Goal: Transaction & Acquisition: Purchase product/service

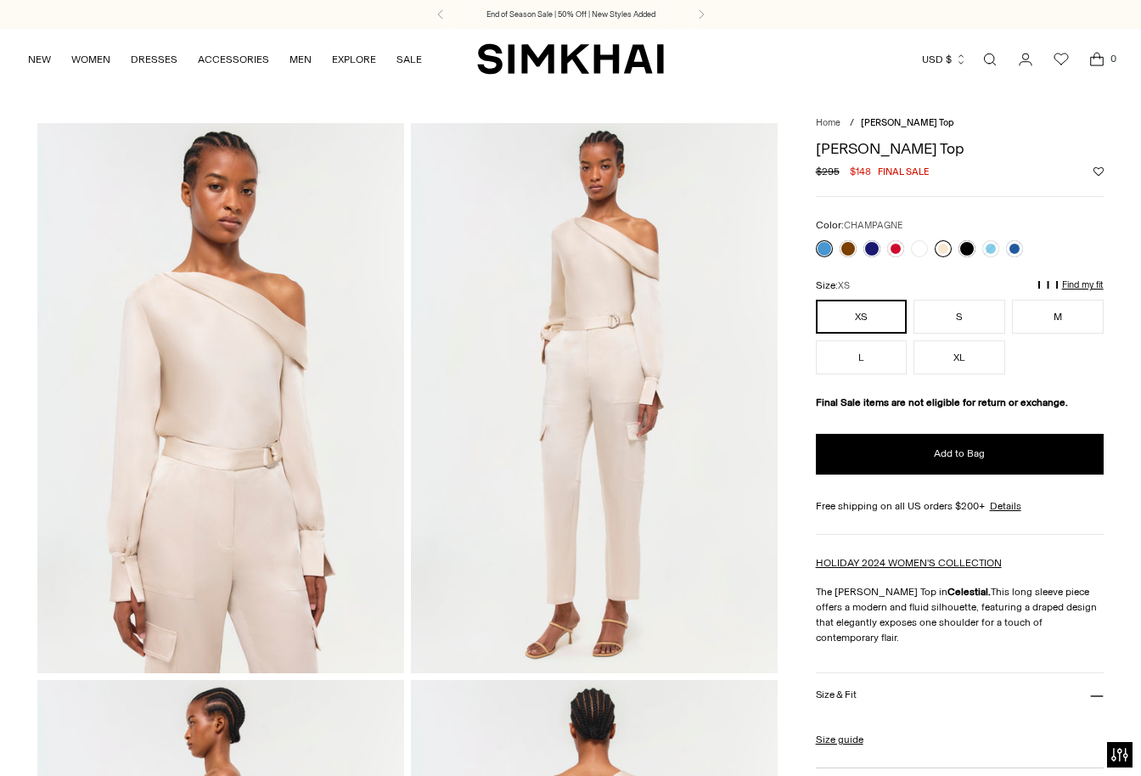
click at [943, 250] on link at bounding box center [942, 248] width 17 height 17
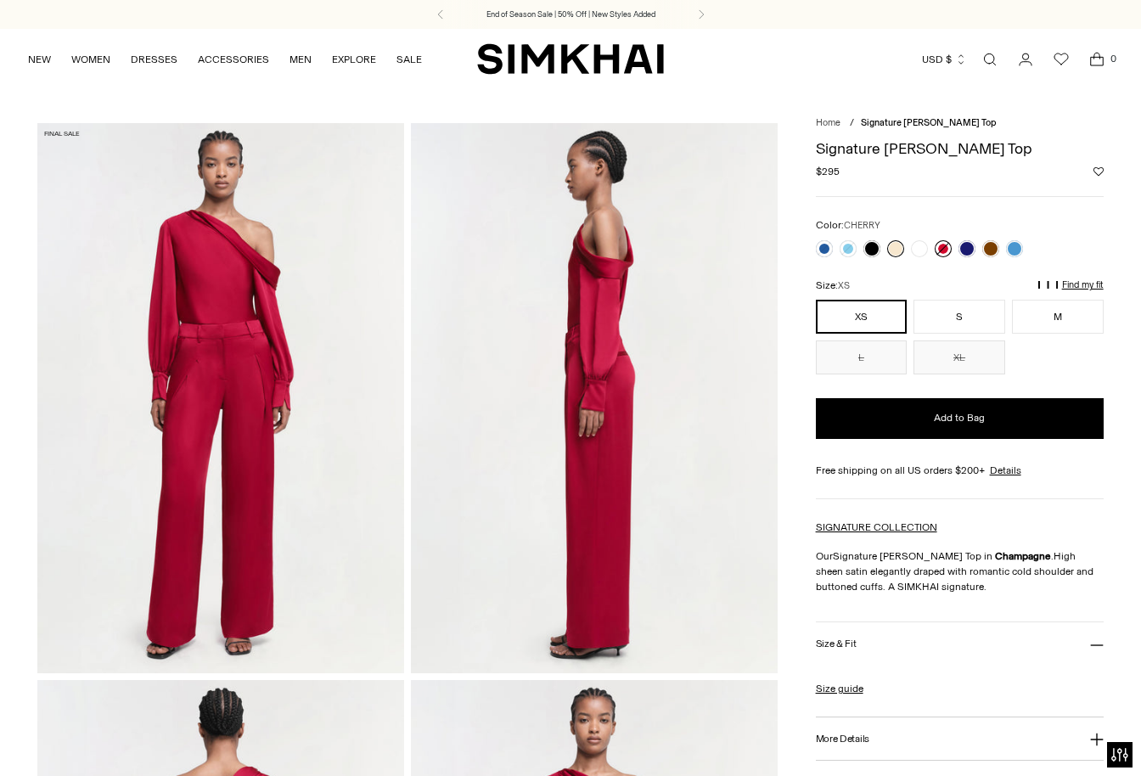
click at [945, 250] on link at bounding box center [942, 248] width 17 height 17
